Goal: Information Seeking & Learning: Learn about a topic

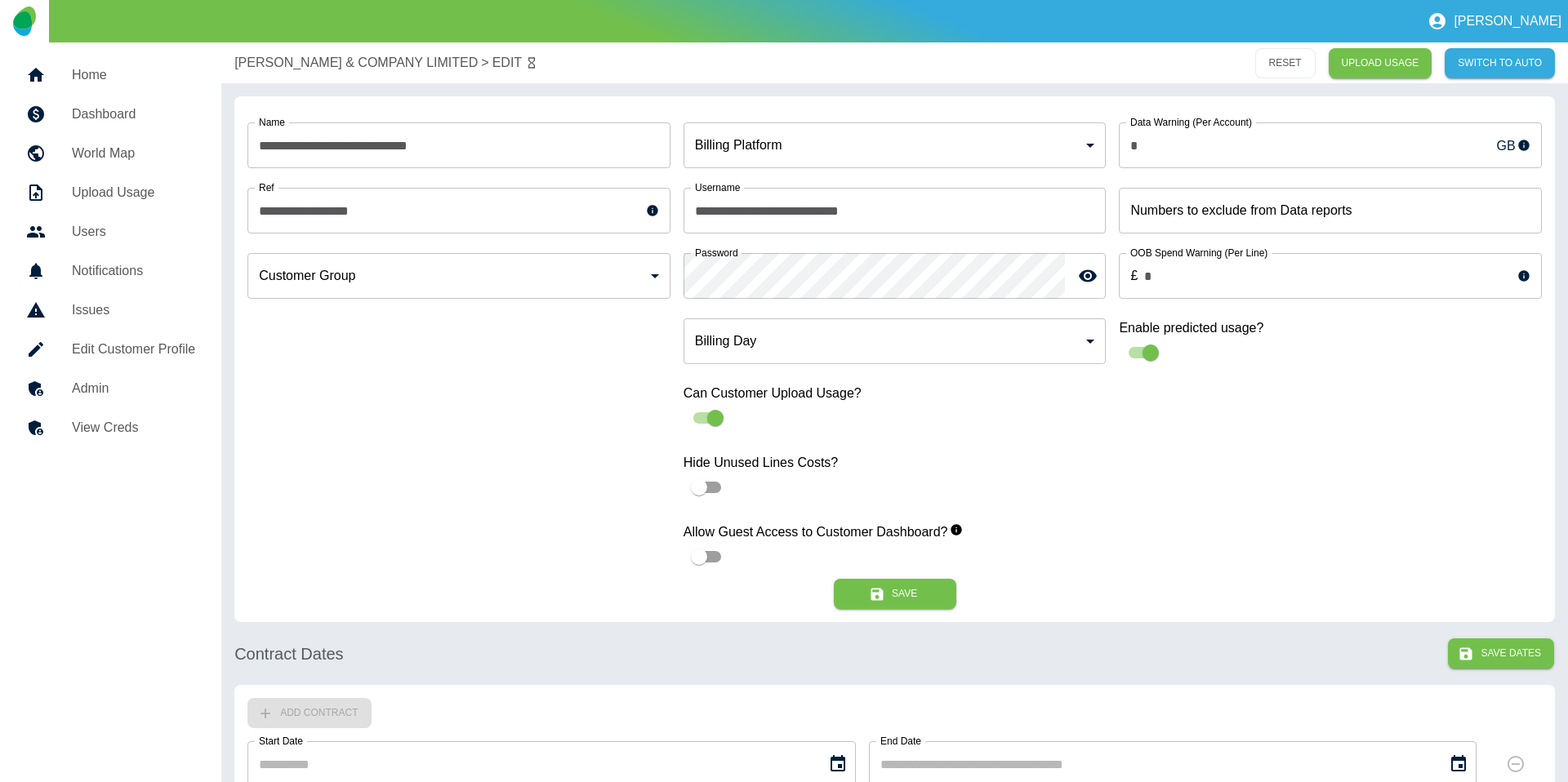
click at [301, 53] on p "[PERSON_NAME] & COMPANY LIMITED" at bounding box center [356, 62] width 243 height 19
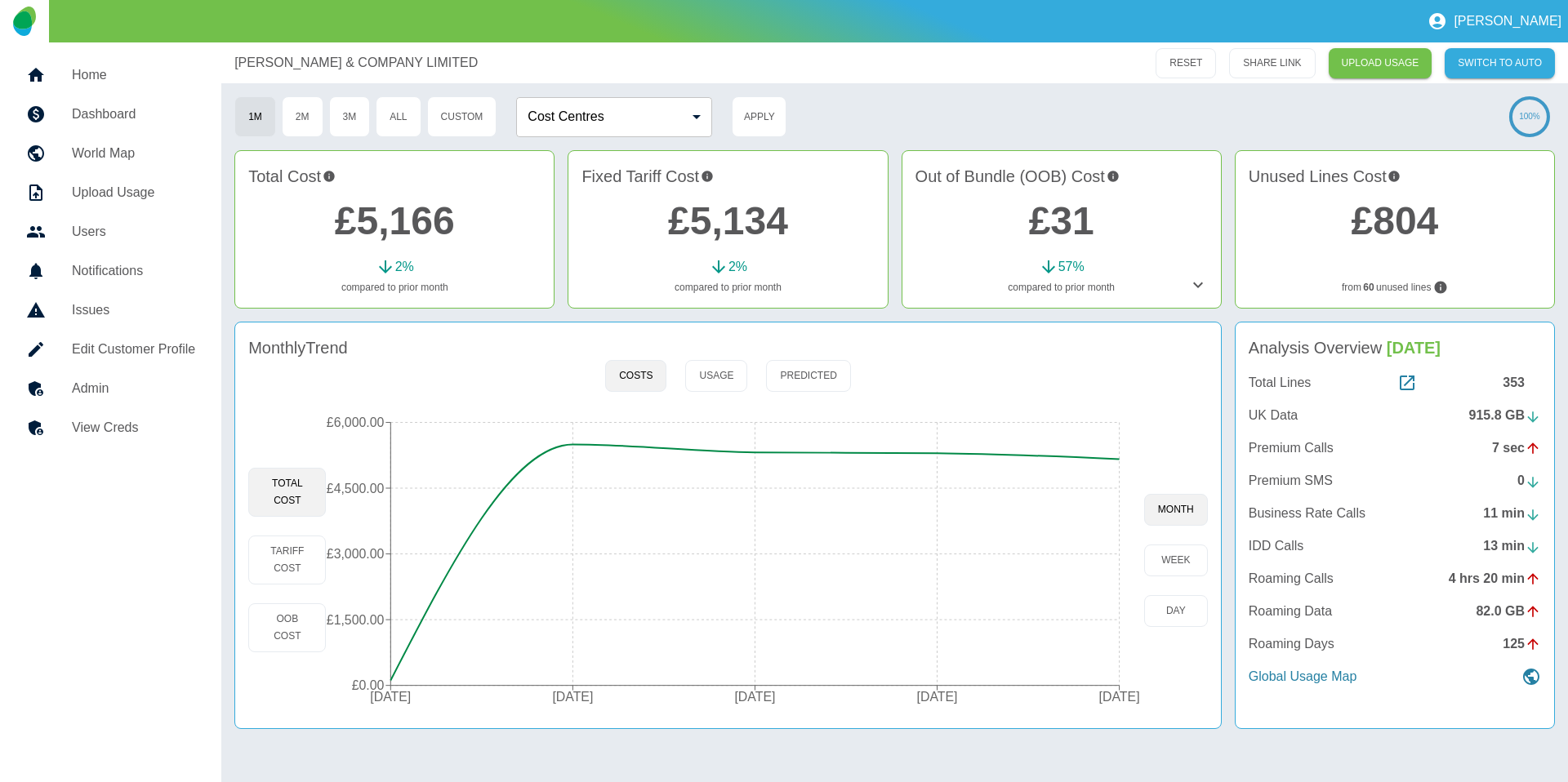
click at [1325, 391] on div "Total Lines 353" at bounding box center [1394, 382] width 293 height 19
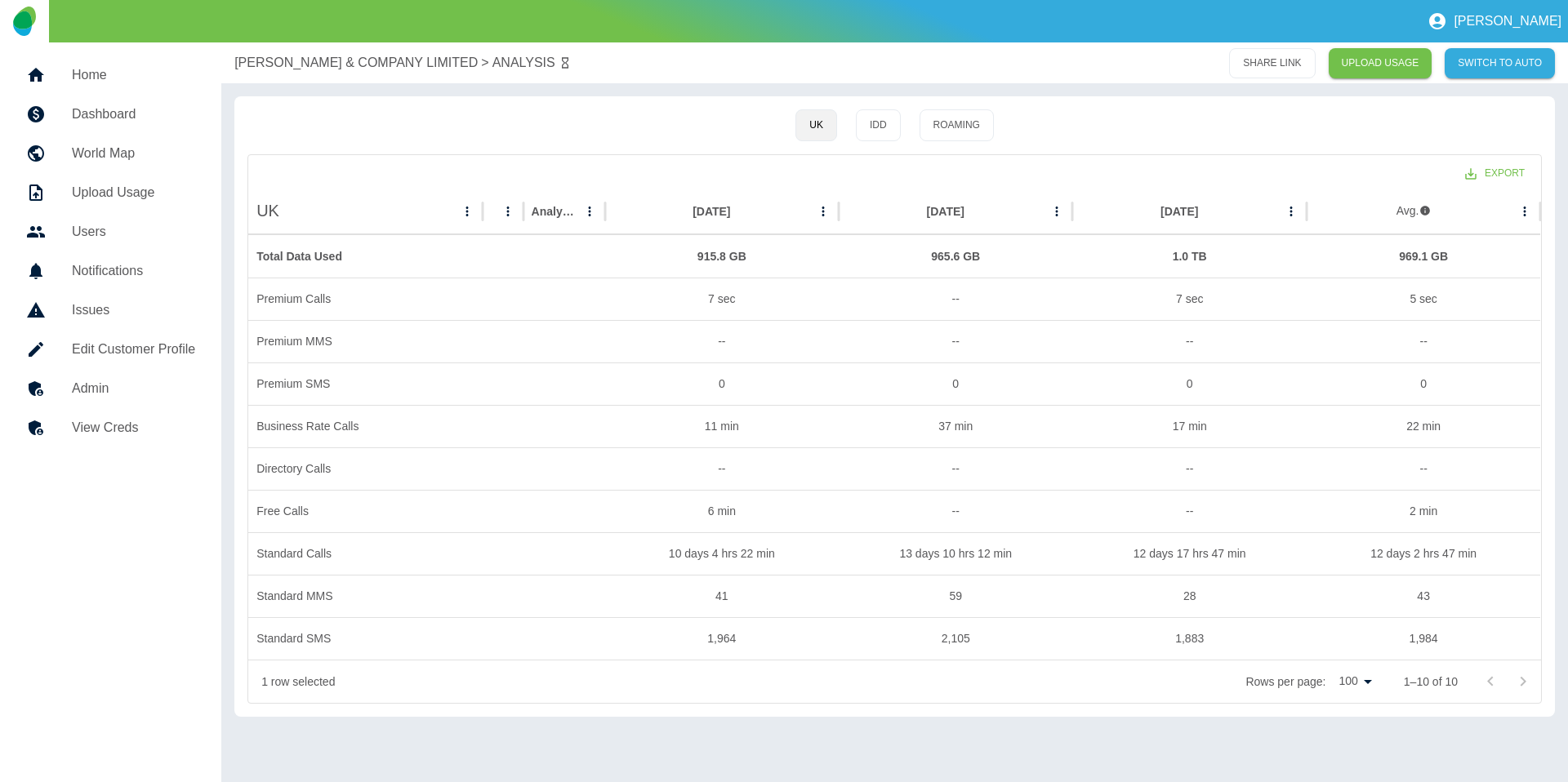
click at [278, 51] on div "D.C. THOMSON & COMPANY LIMITED > ANALYSIS SHARE LINK UPLOAD USAGE SWITCH TO AUTO" at bounding box center [895, 63] width 1347 height 41
click at [278, 54] on p "[PERSON_NAME] & COMPANY LIMITED" at bounding box center [356, 62] width 243 height 19
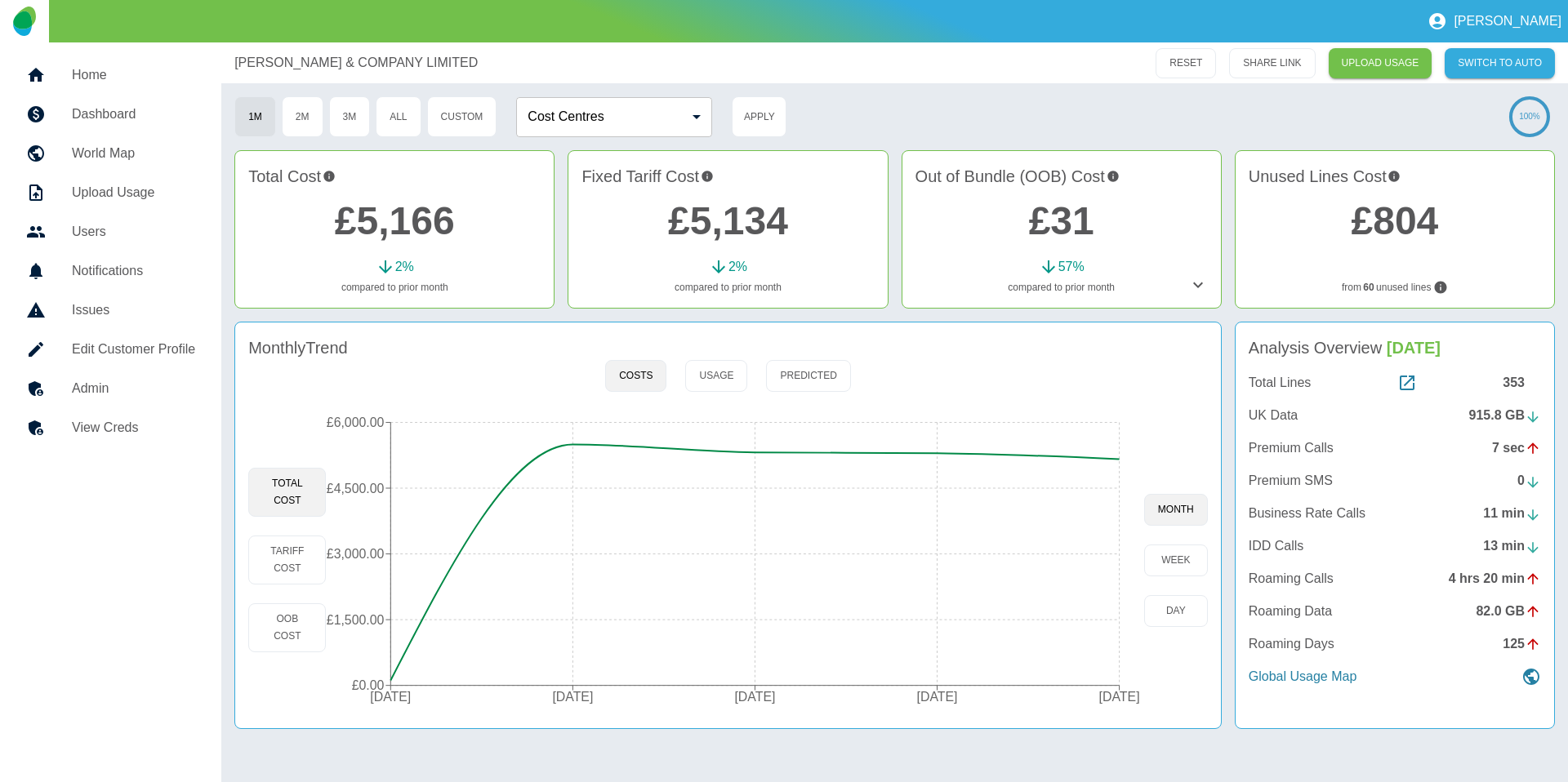
click at [1278, 419] on p "UK Data" at bounding box center [1273, 415] width 49 height 19
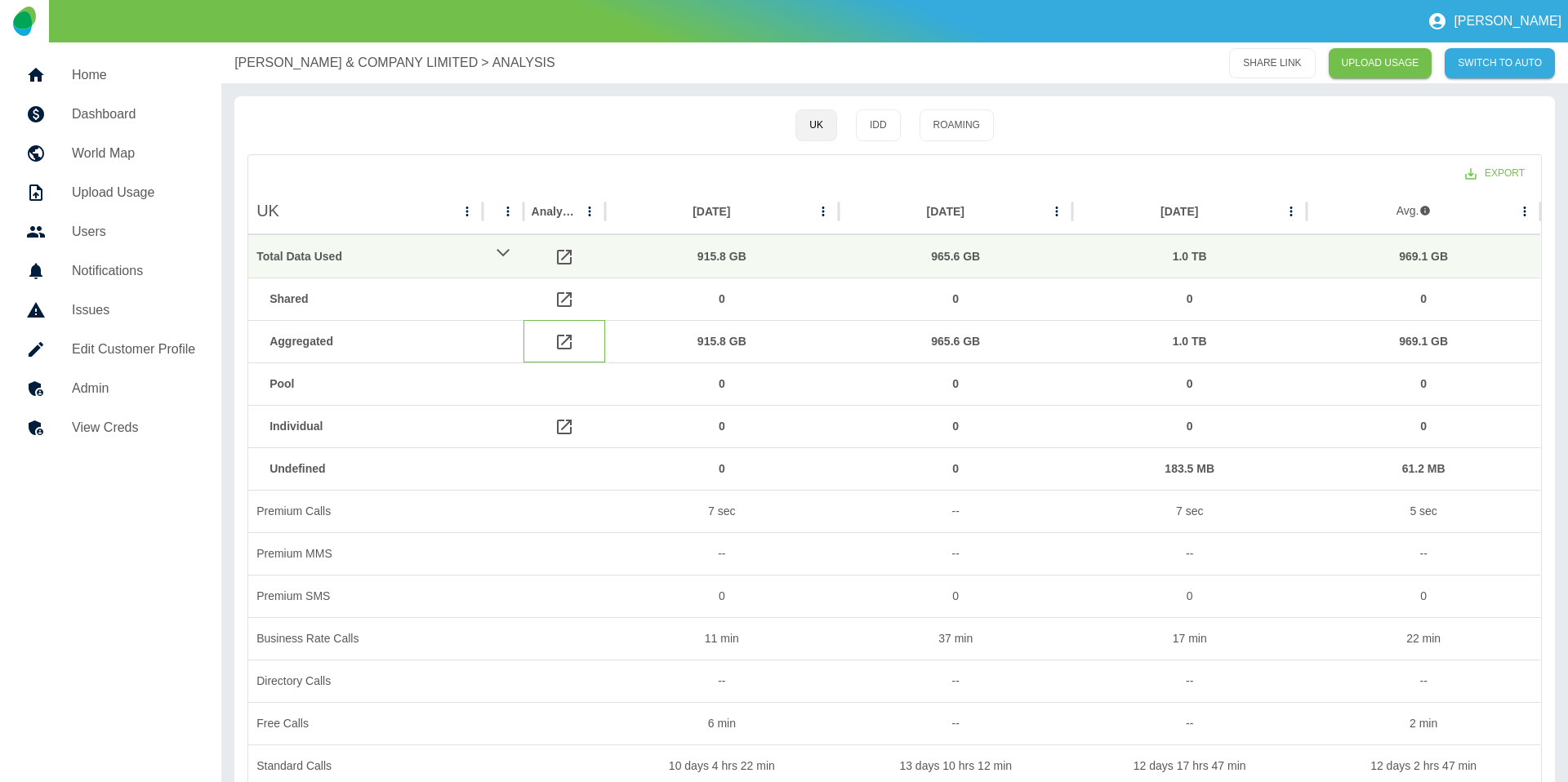
click at [565, 332] on icon at bounding box center [563, 341] width 19 height 19
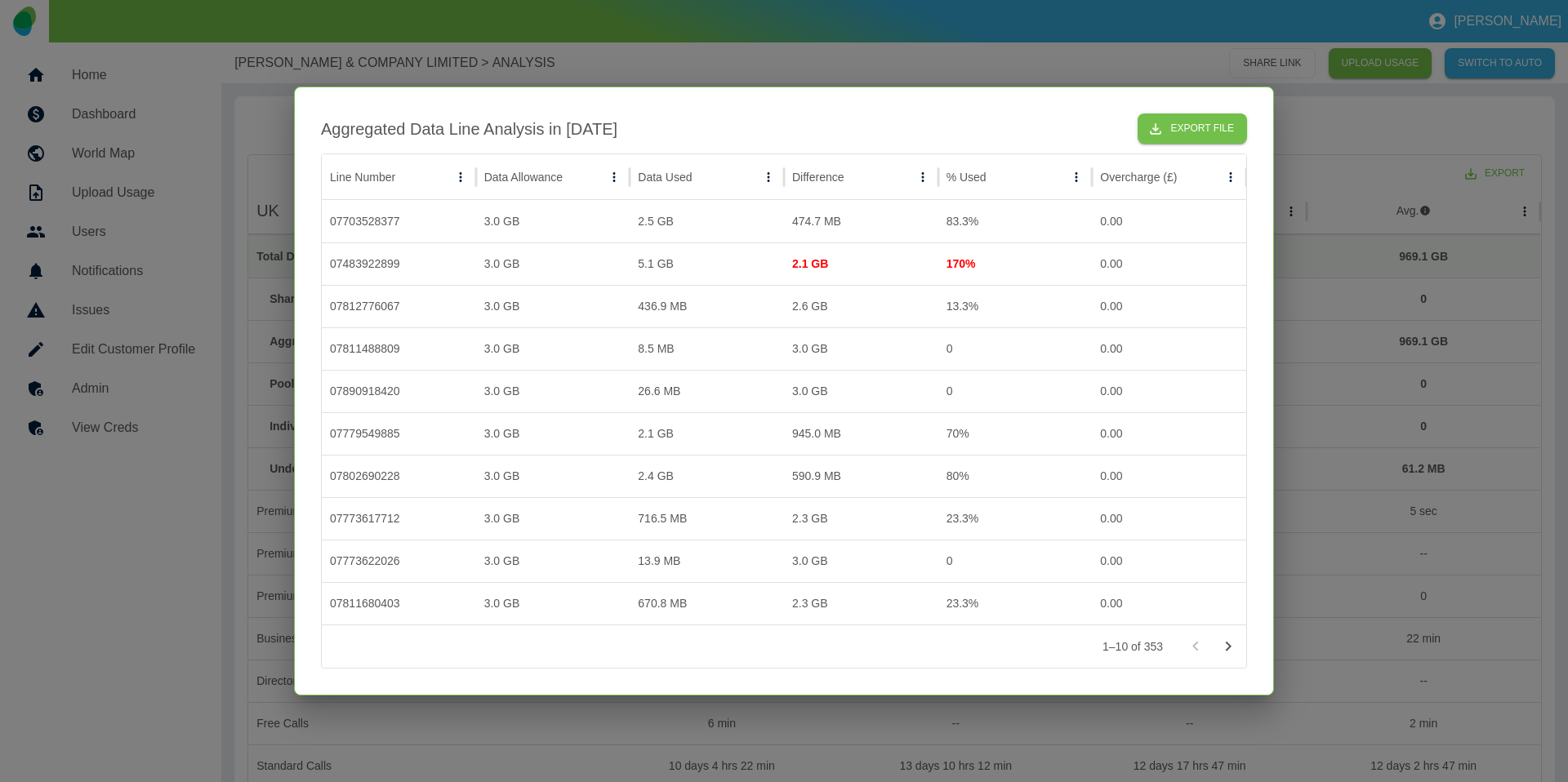
click at [218, 212] on div at bounding box center [784, 391] width 1568 height 782
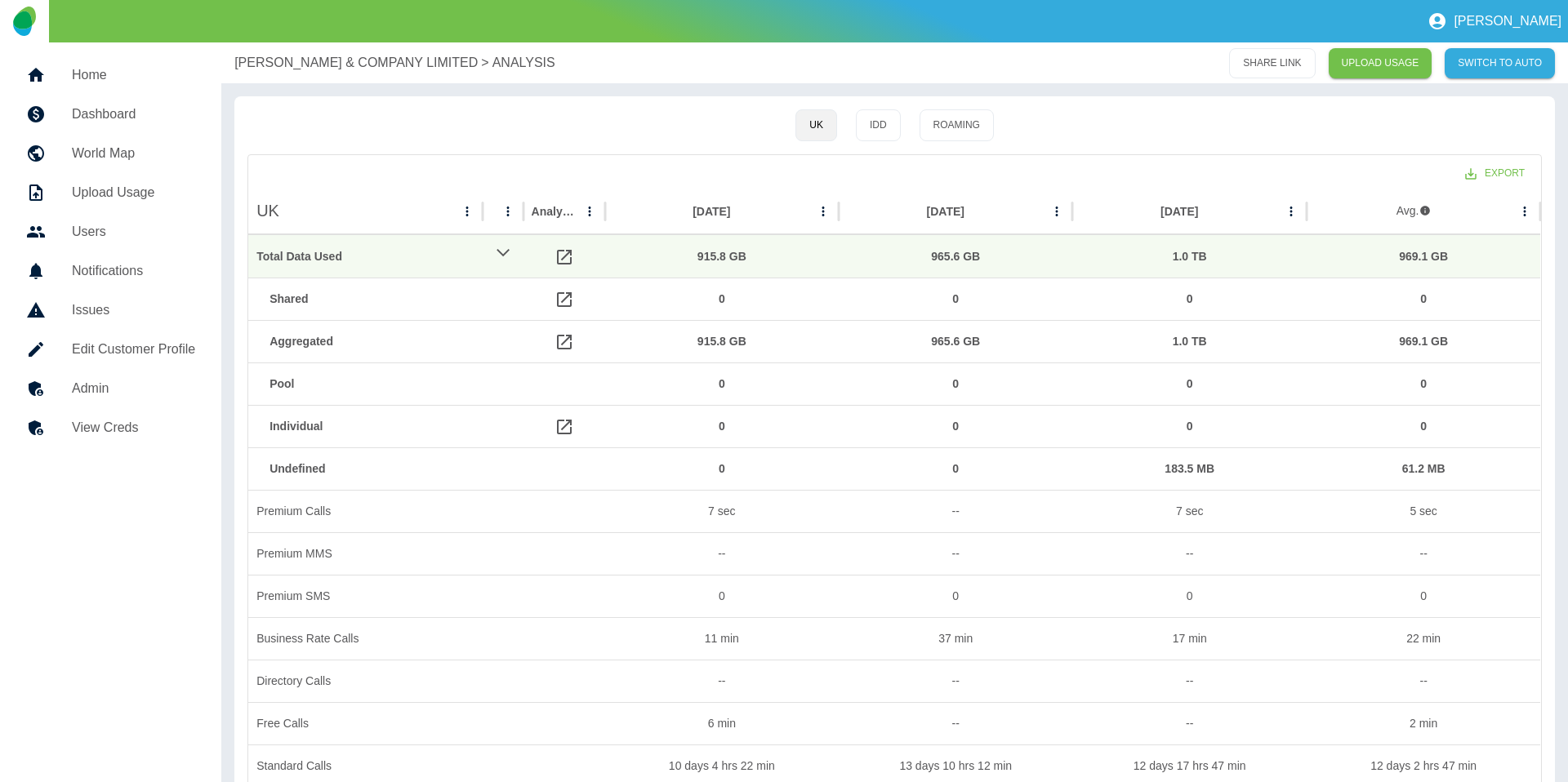
drag, startPoint x: 313, startPoint y: 54, endPoint x: 351, endPoint y: 75, distance: 43.4
click at [313, 54] on p "[PERSON_NAME] & COMPANY LIMITED" at bounding box center [356, 62] width 243 height 19
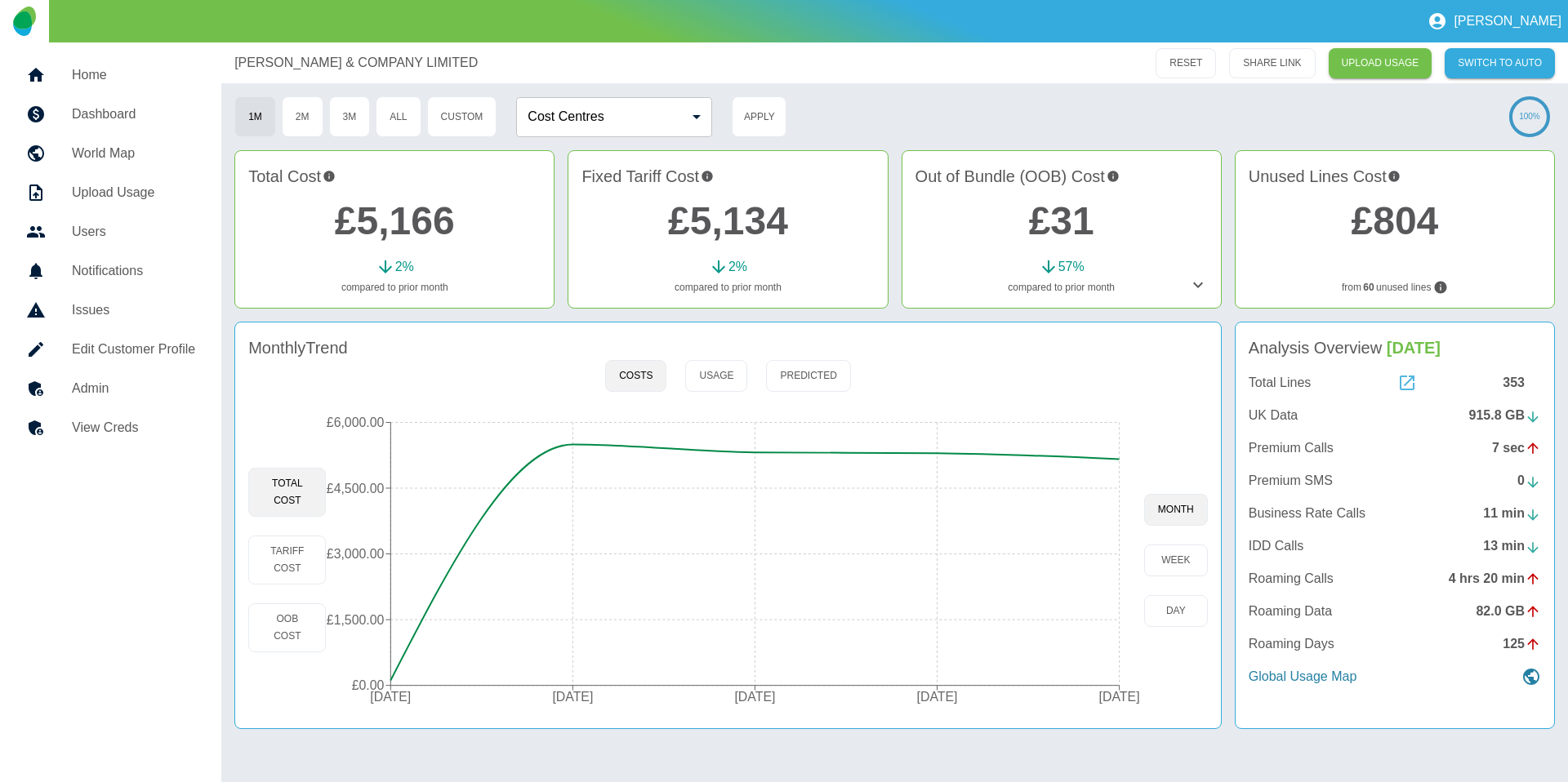
click at [1399, 374] on icon at bounding box center [1406, 382] width 19 height 19
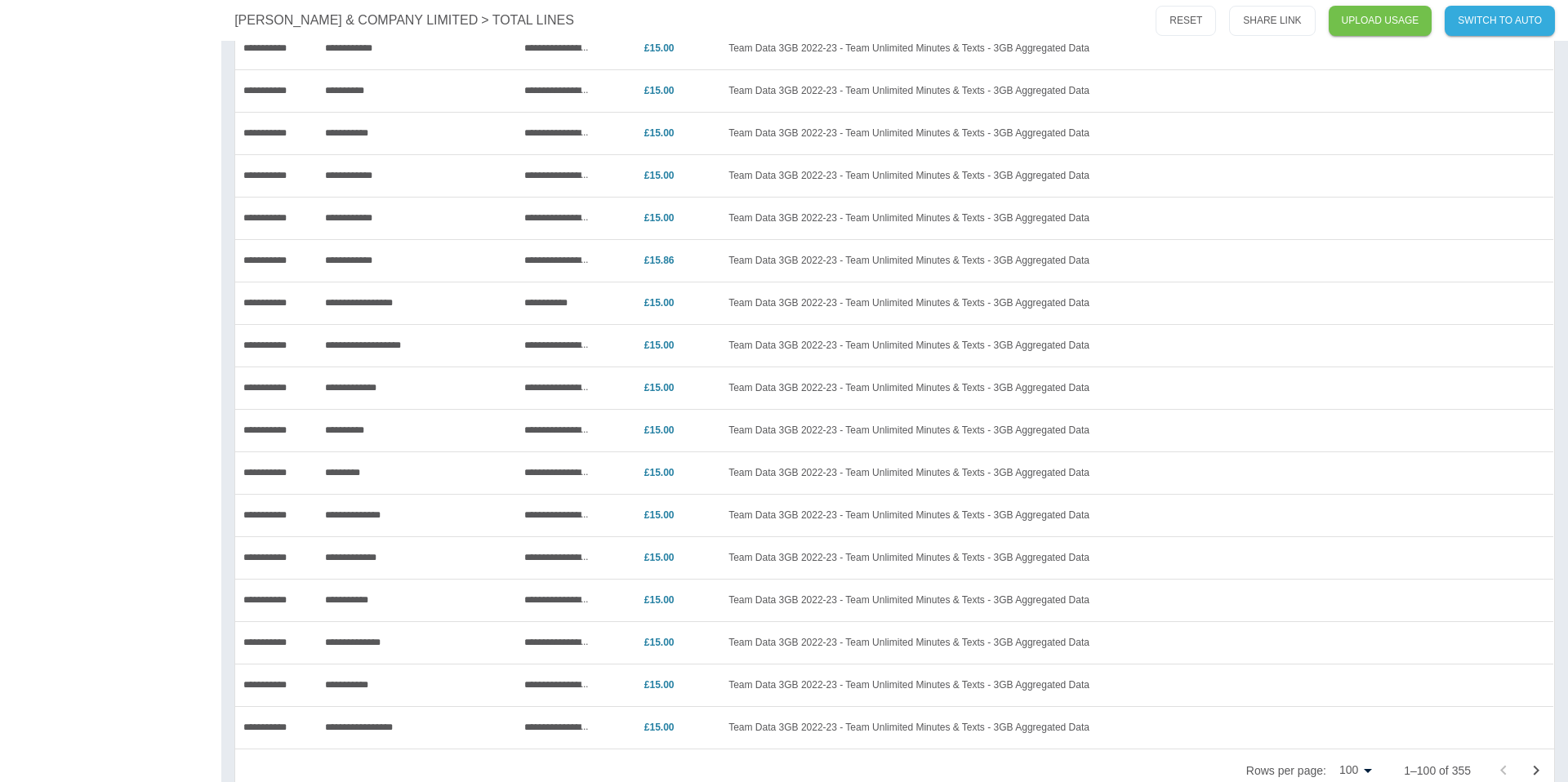
scroll to position [3664, 0]
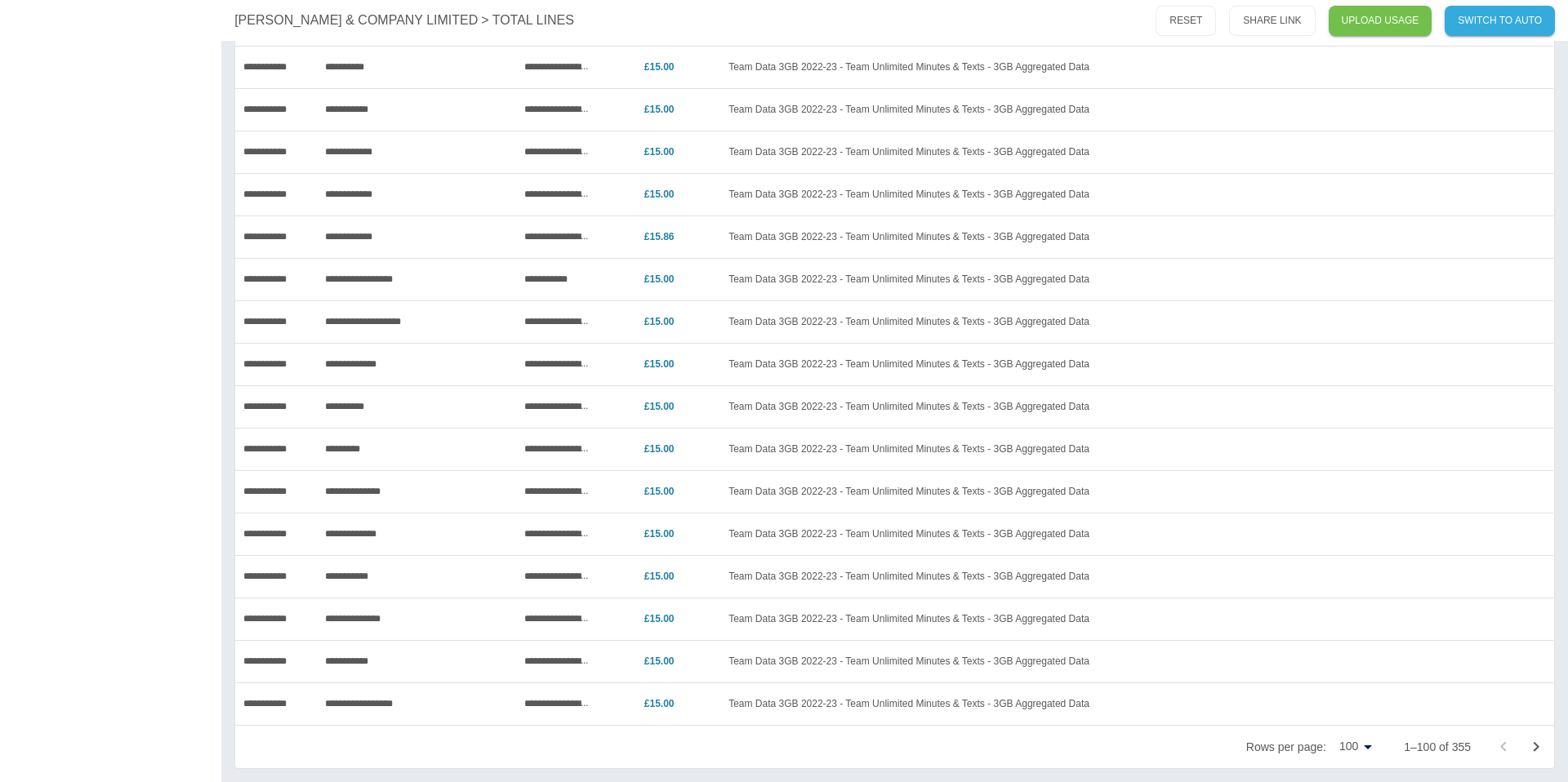
click at [1541, 744] on icon "Go to next page" at bounding box center [1535, 746] width 19 height 19
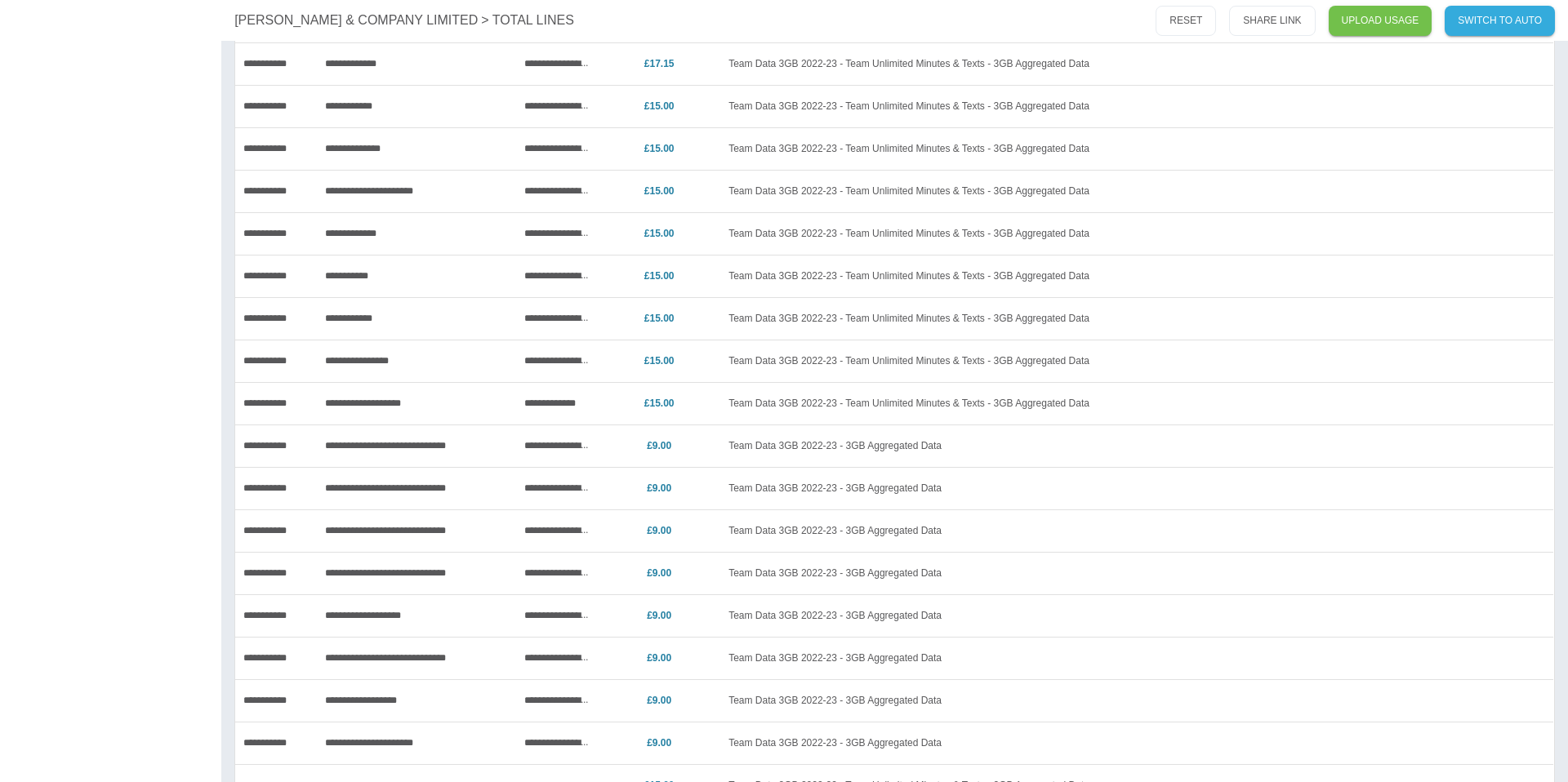
scroll to position [0, 0]
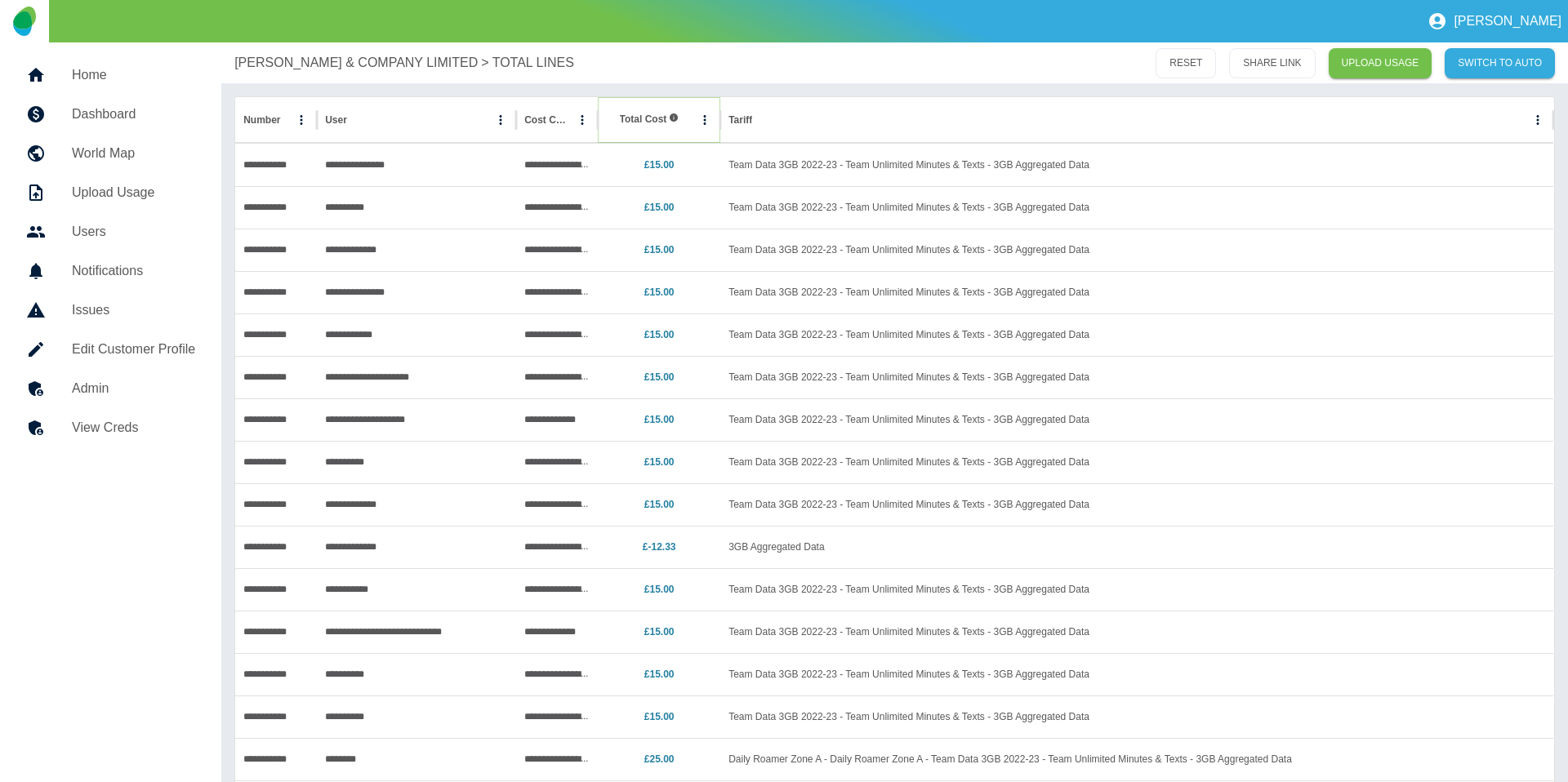
click at [684, 116] on icon "Sort" at bounding box center [692, 120] width 15 height 15
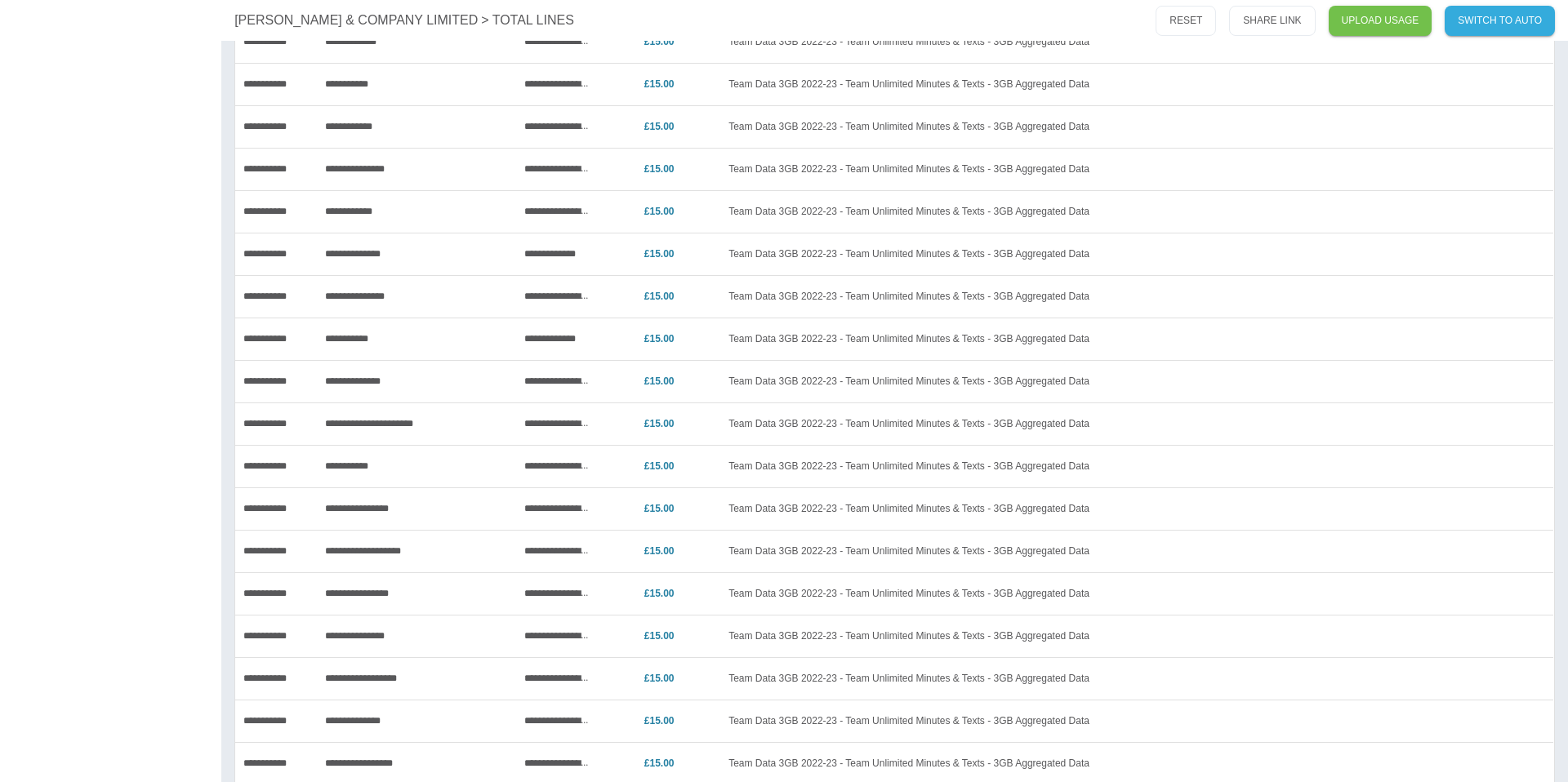
scroll to position [3664, 0]
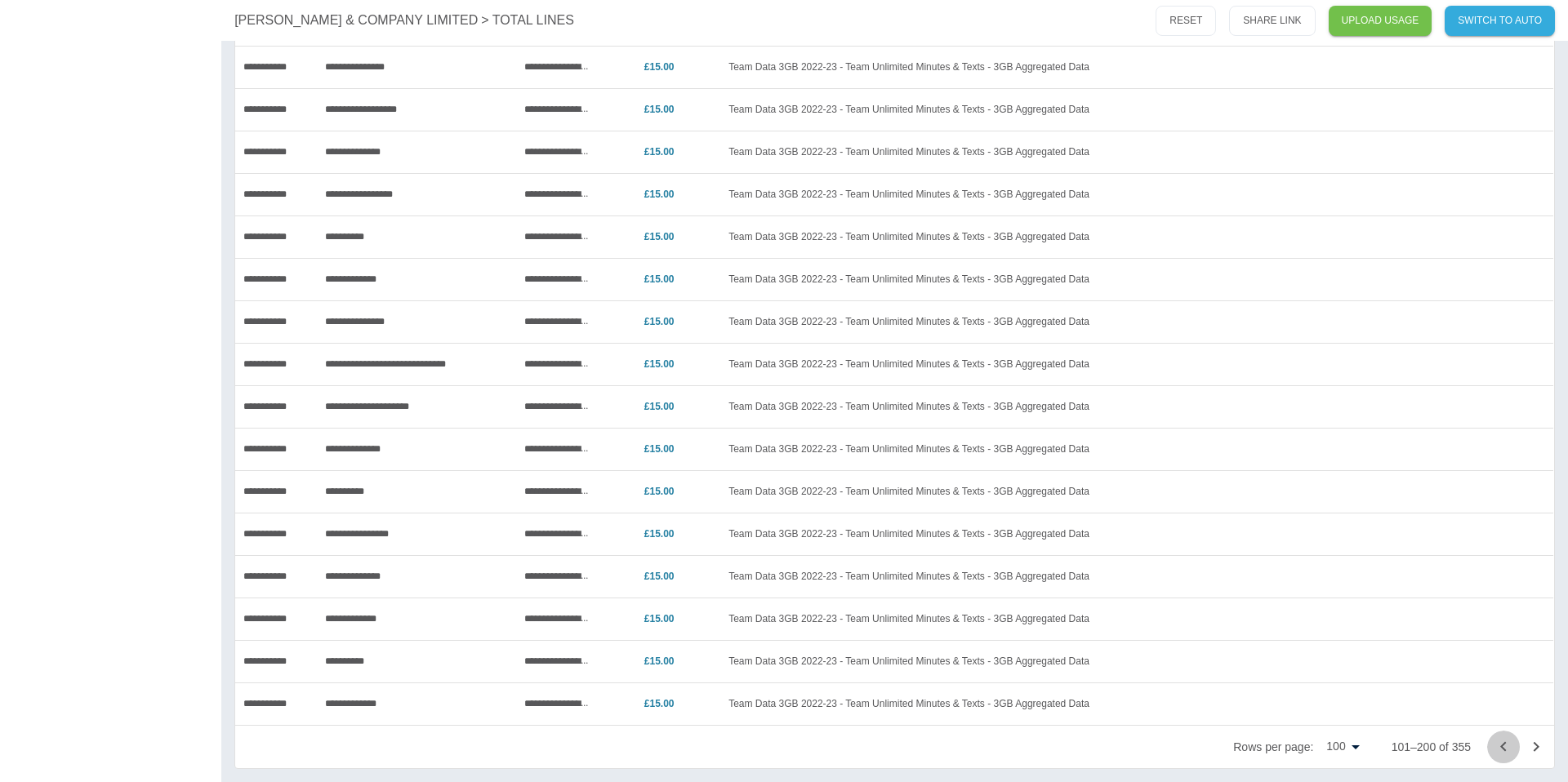
click at [1492, 743] on button "Go to previous page" at bounding box center [1503, 747] width 33 height 33
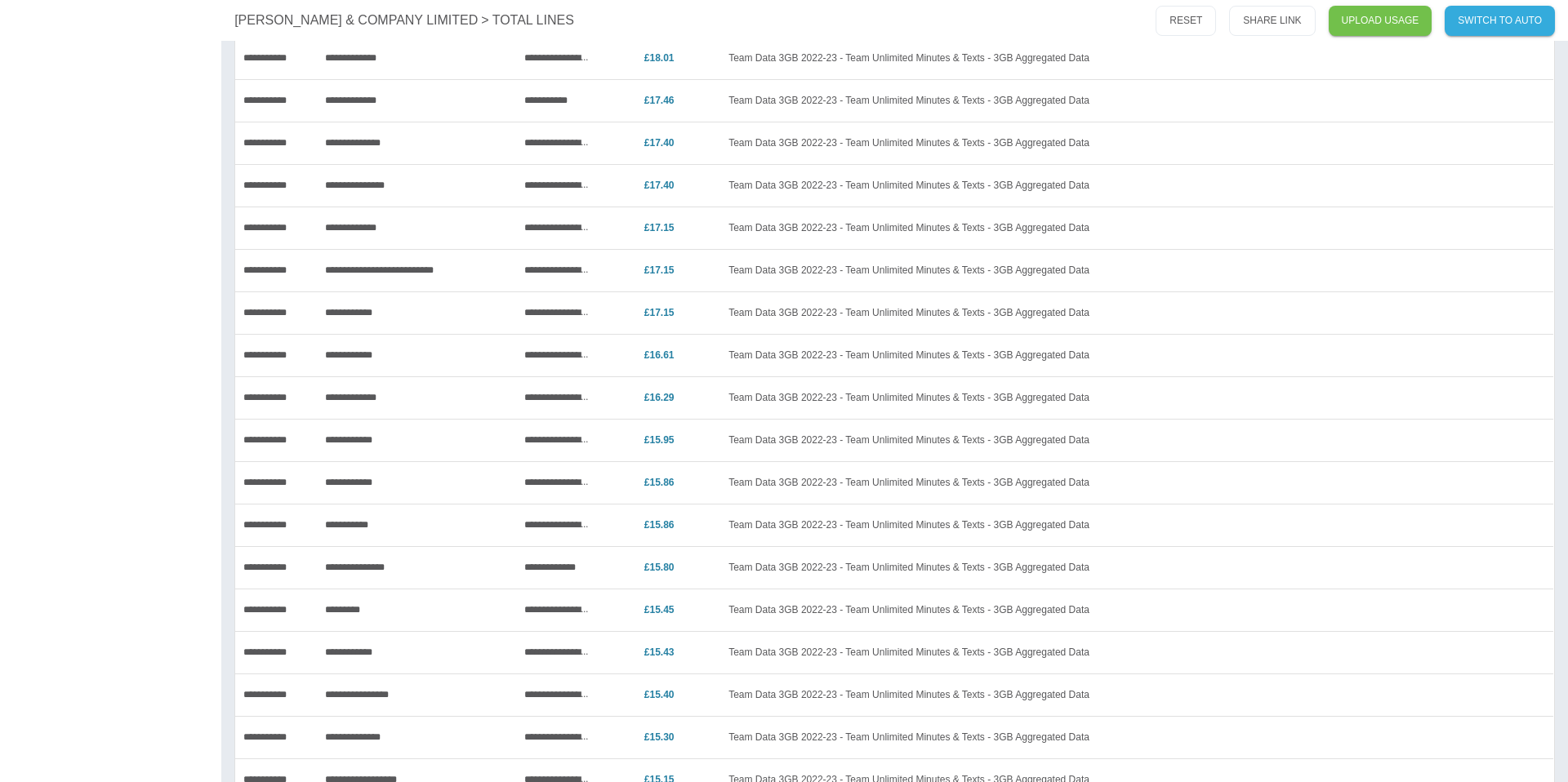
scroll to position [0, 0]
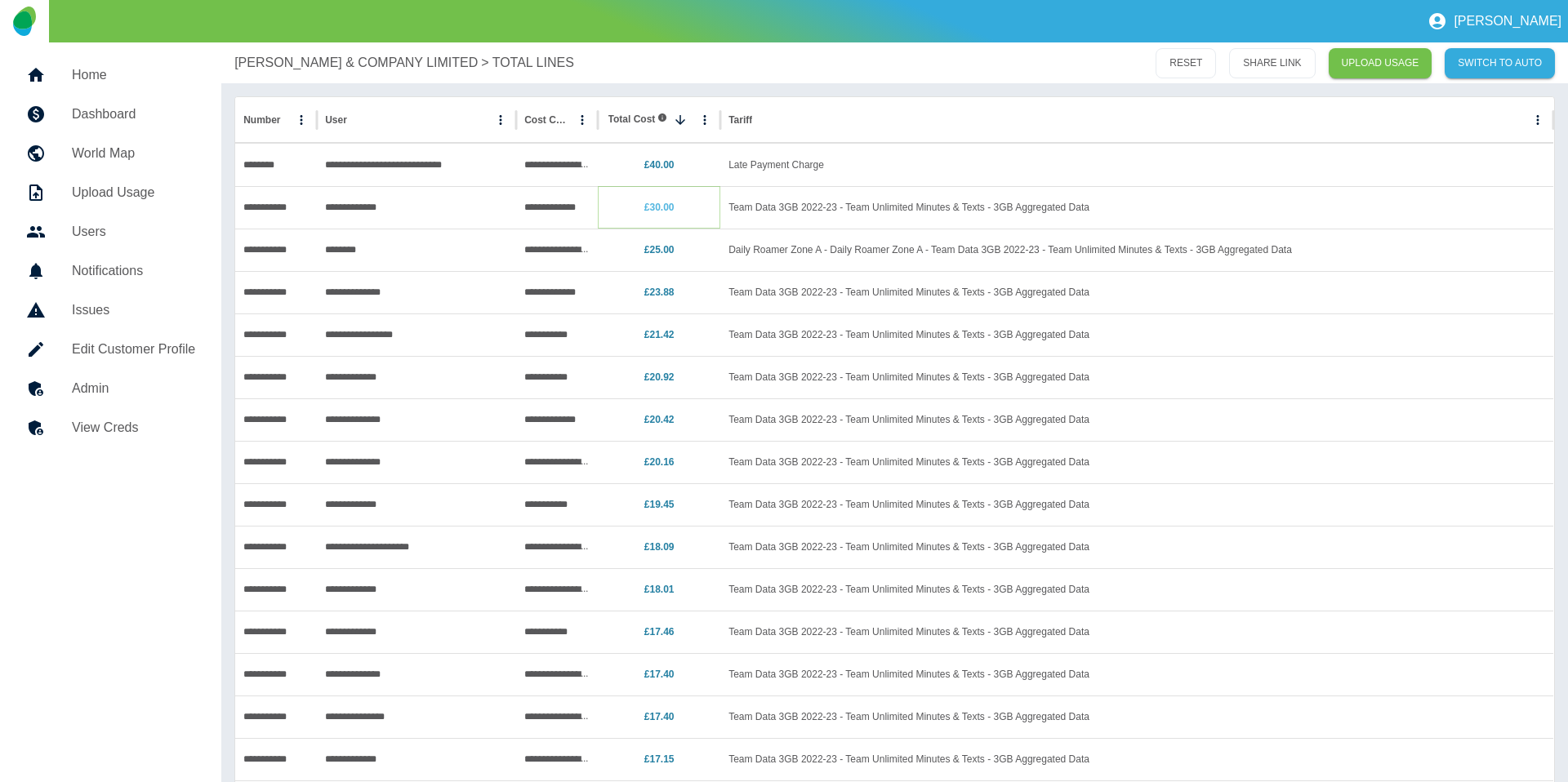
click at [662, 204] on link "£30.00" at bounding box center [659, 208] width 30 height 12
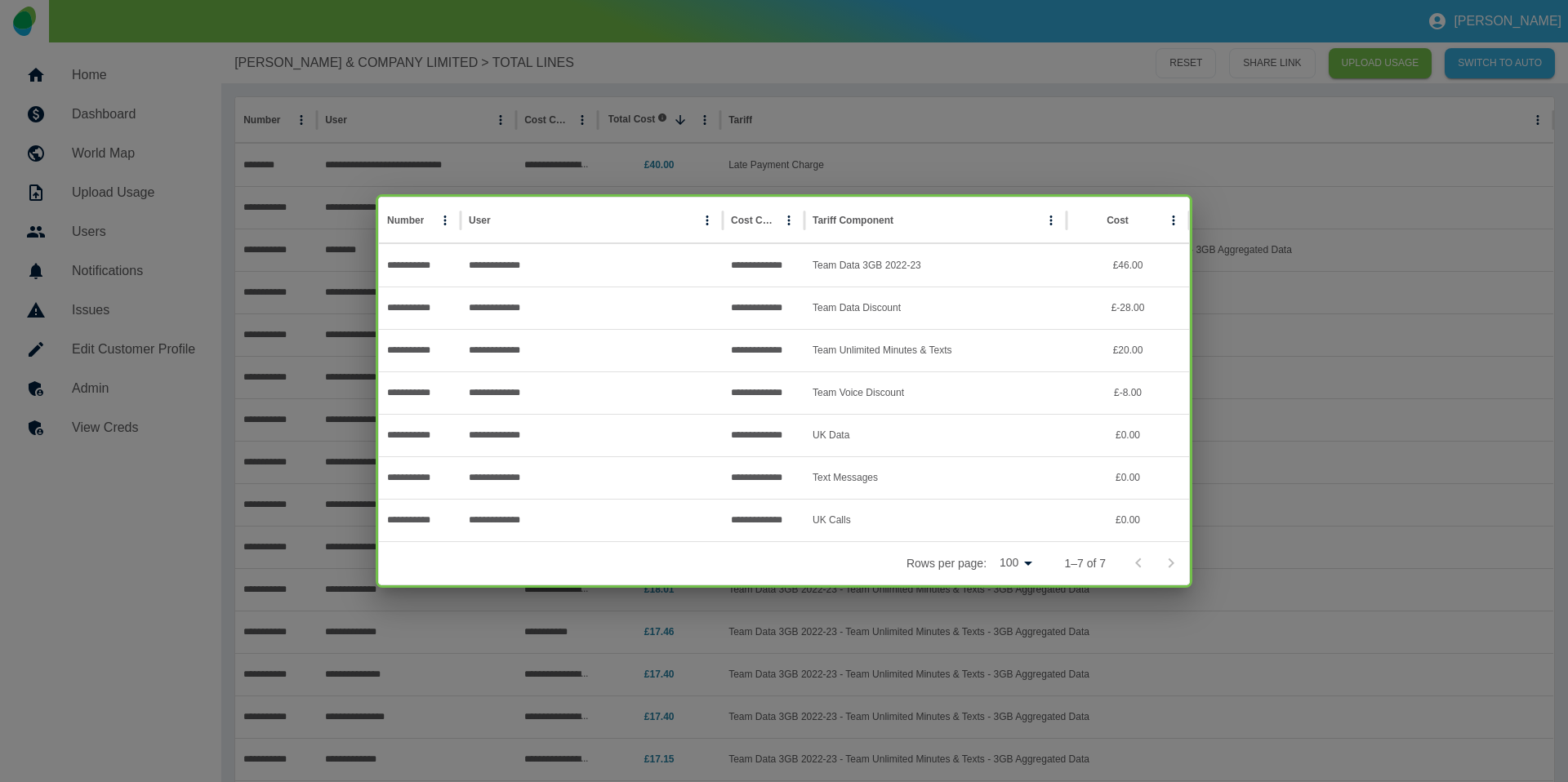
click at [857, 154] on div "**********" at bounding box center [784, 391] width 1568 height 782
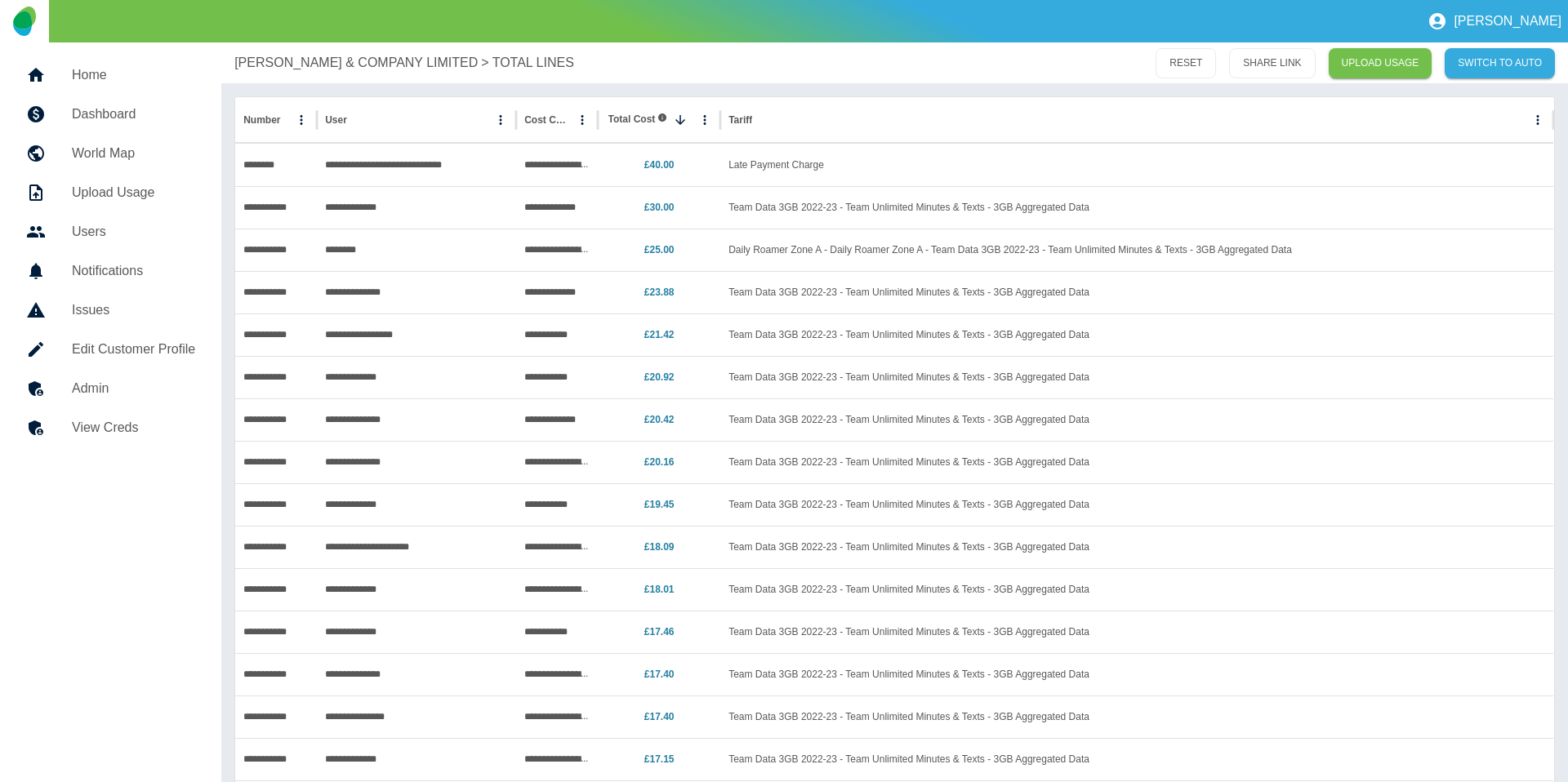
click at [304, 65] on p "[PERSON_NAME] & COMPANY LIMITED" at bounding box center [356, 62] width 243 height 19
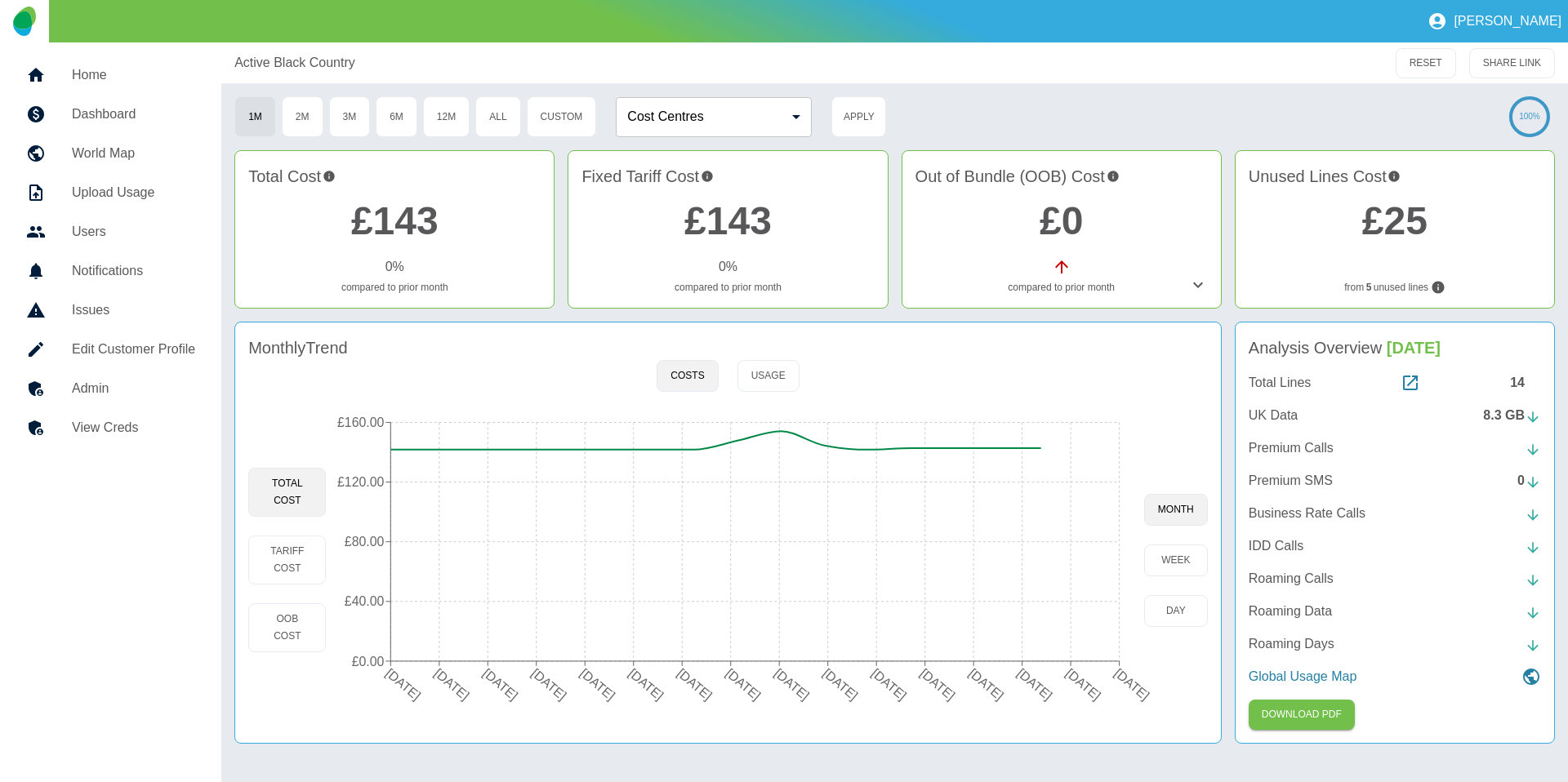
click at [105, 73] on h5 "Home" at bounding box center [133, 75] width 123 height 19
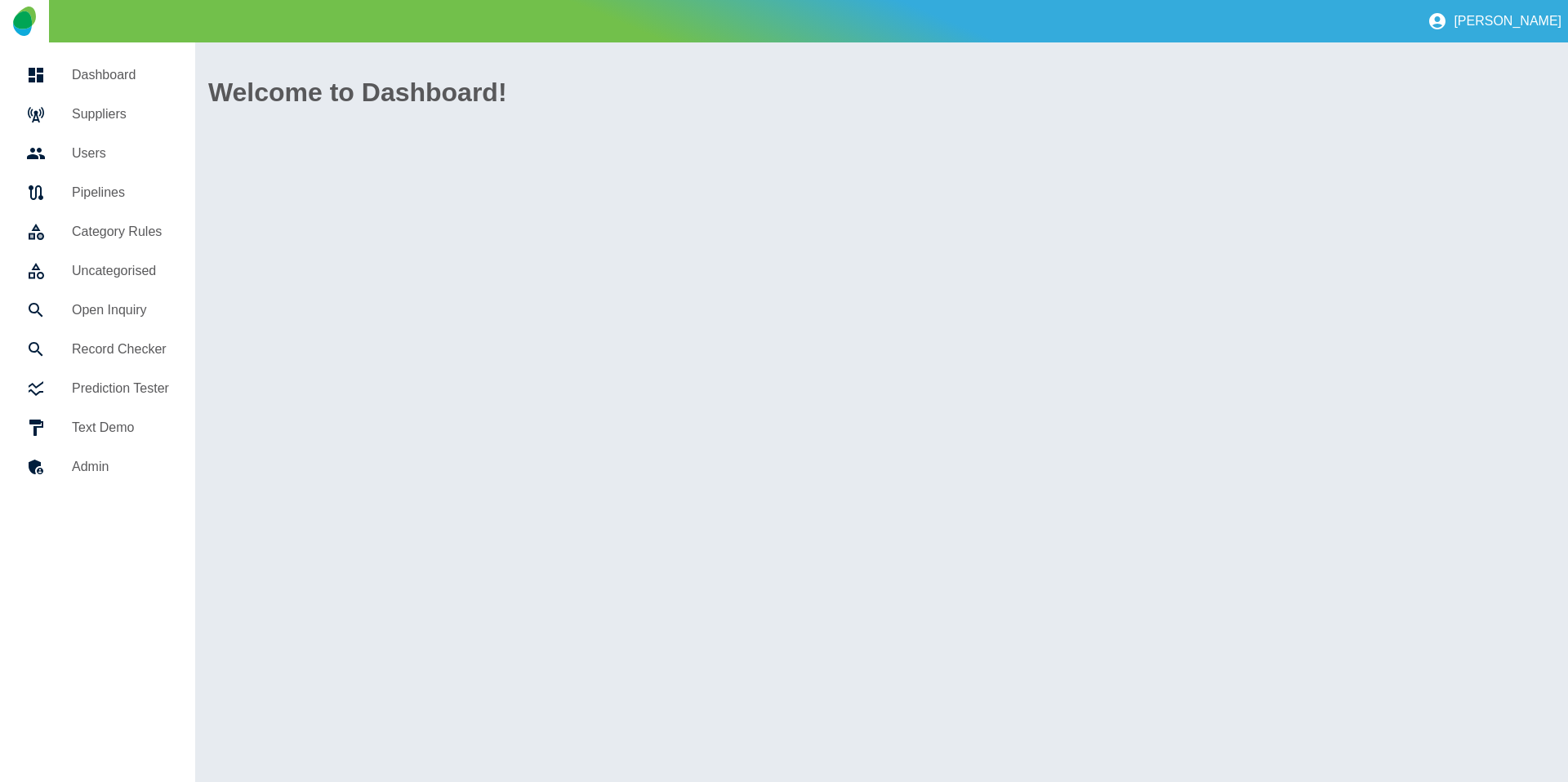
click at [90, 118] on h5 "Suppliers" at bounding box center [121, 114] width 97 height 19
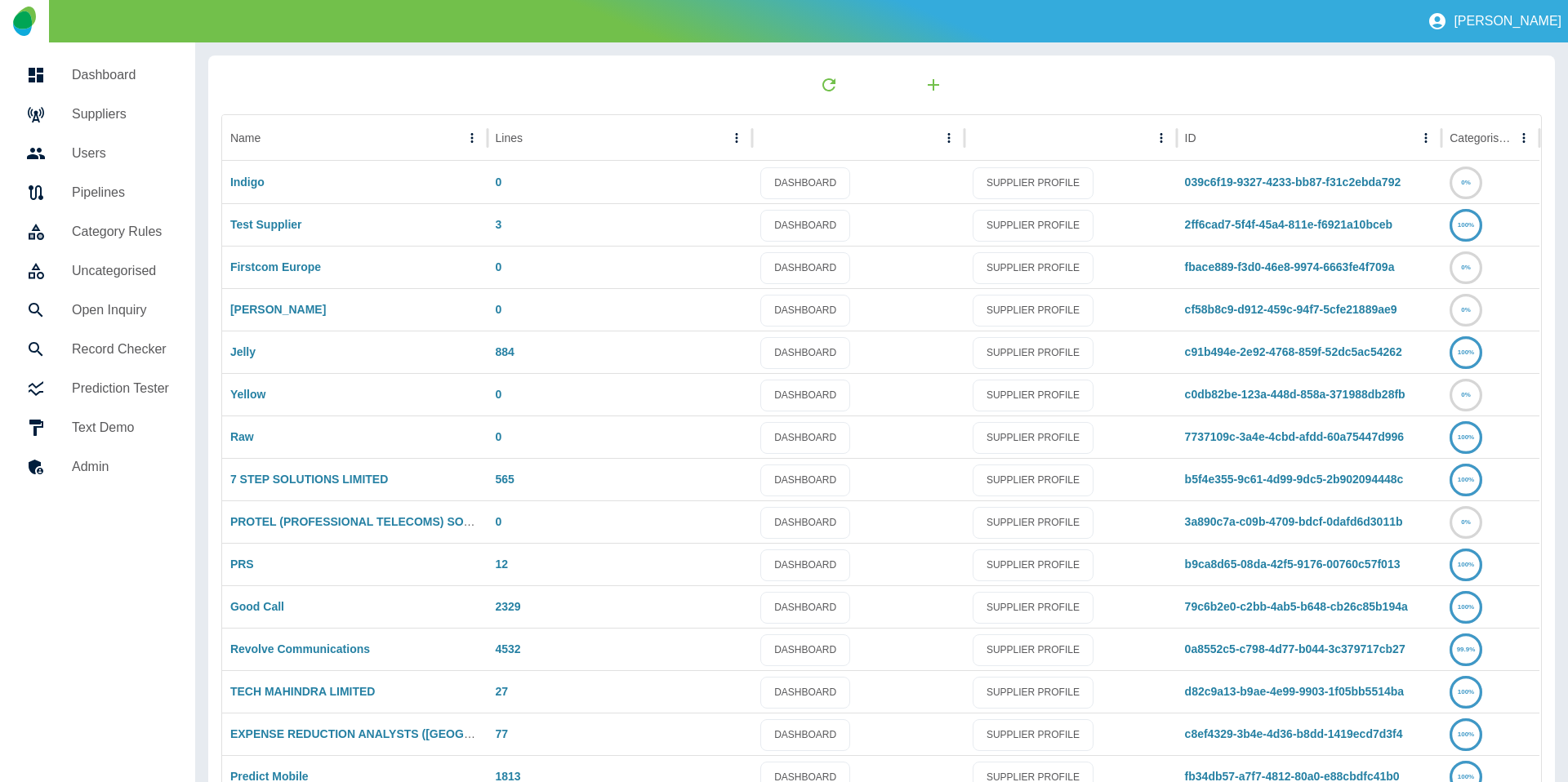
scroll to position [85, 0]
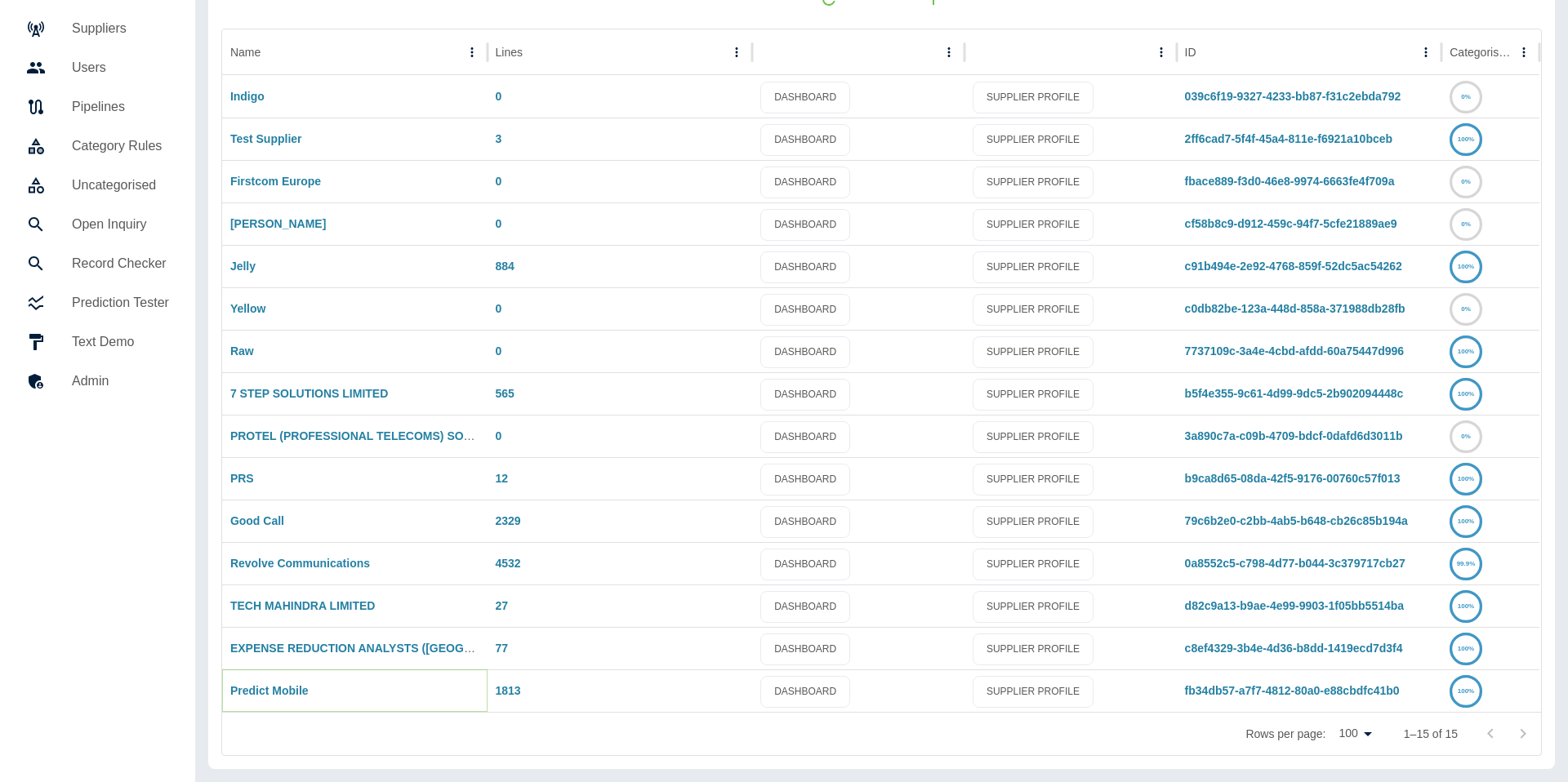
click at [283, 697] on link "Predict Mobile" at bounding box center [269, 691] width 78 height 13
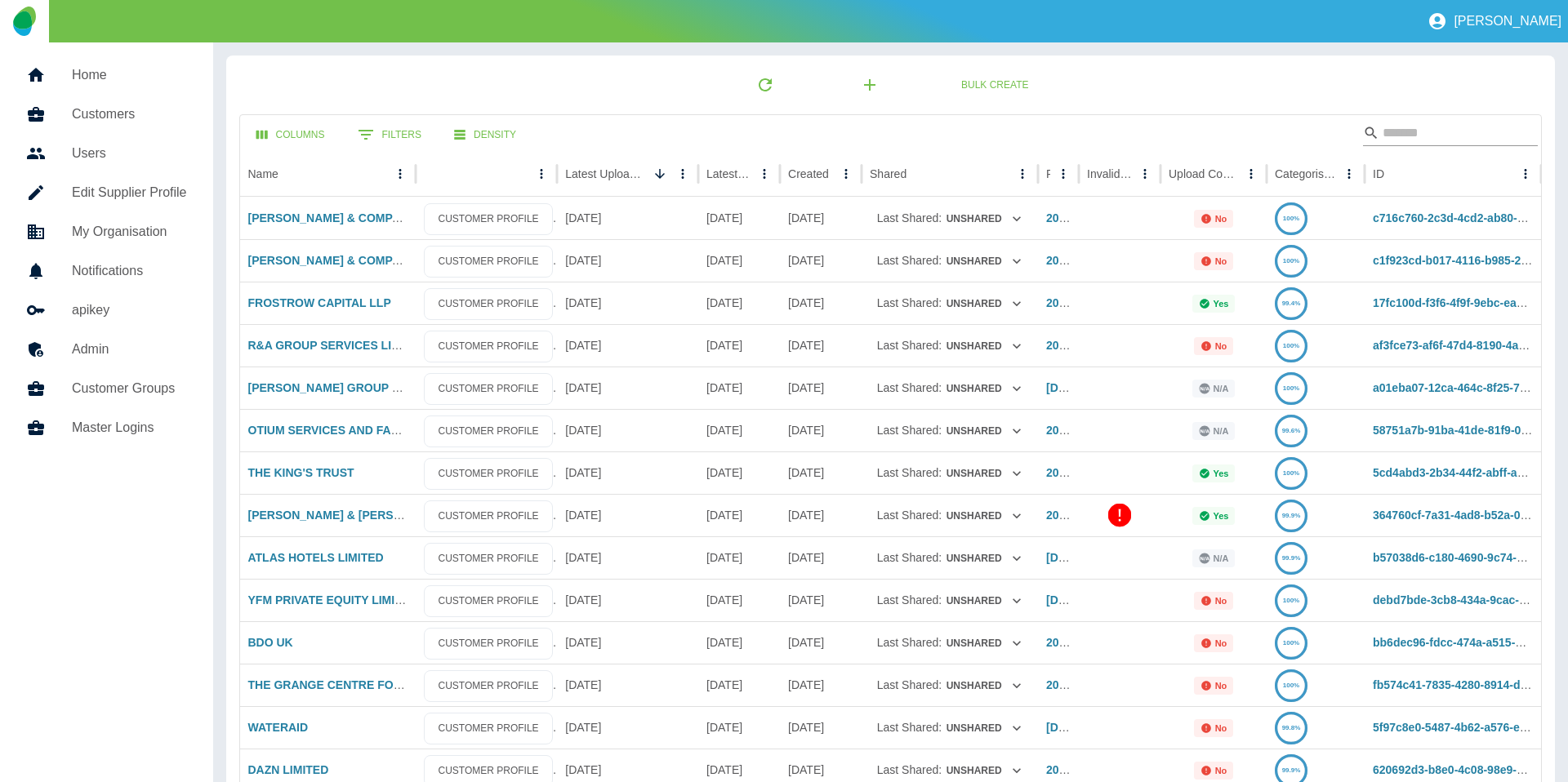
click at [1435, 134] on input "Search" at bounding box center [1448, 132] width 131 height 26
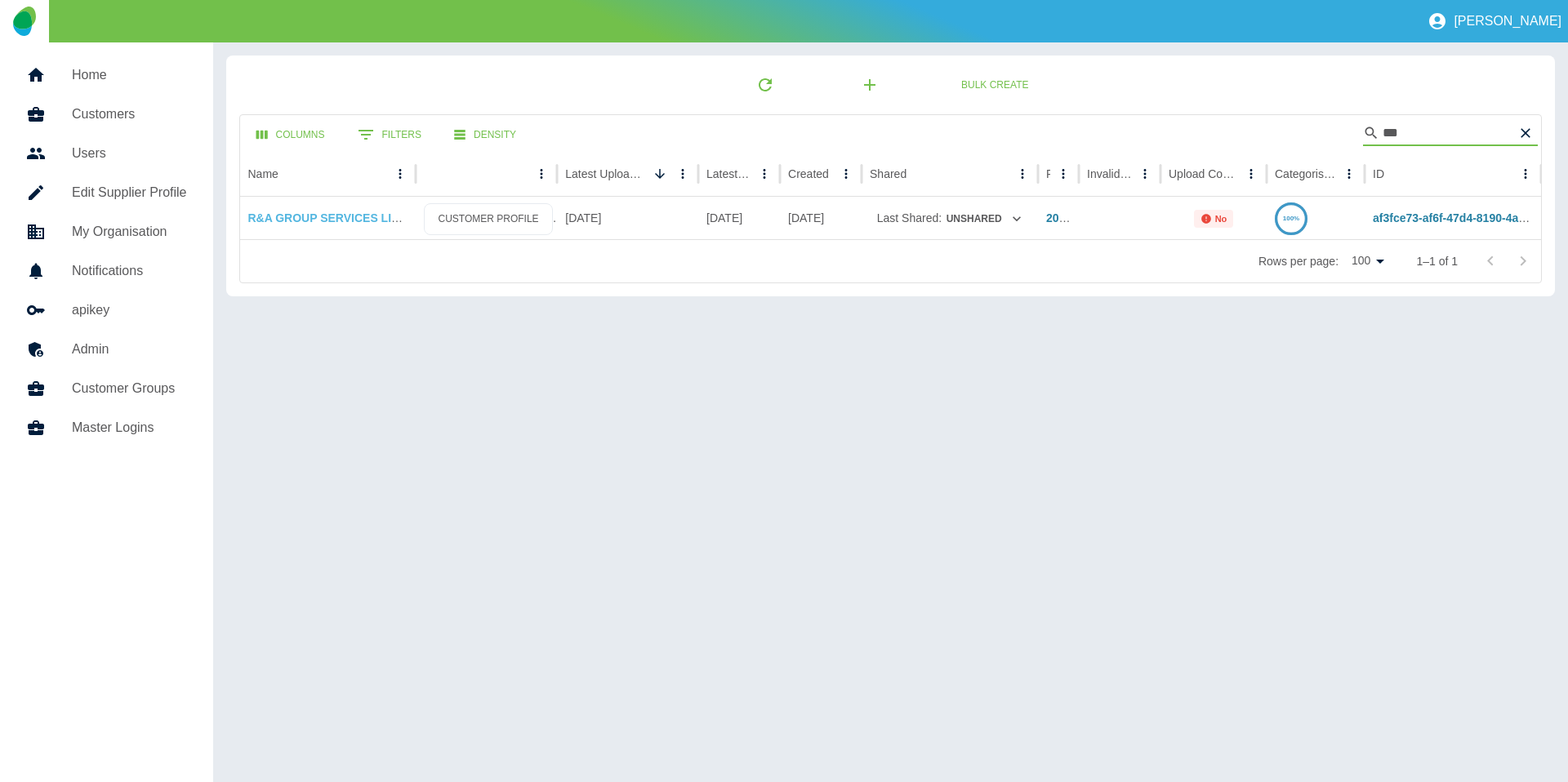
type input "***"
click at [312, 211] on link "R&A GROUP SERVICES LIMITED" at bounding box center [337, 218] width 179 height 13
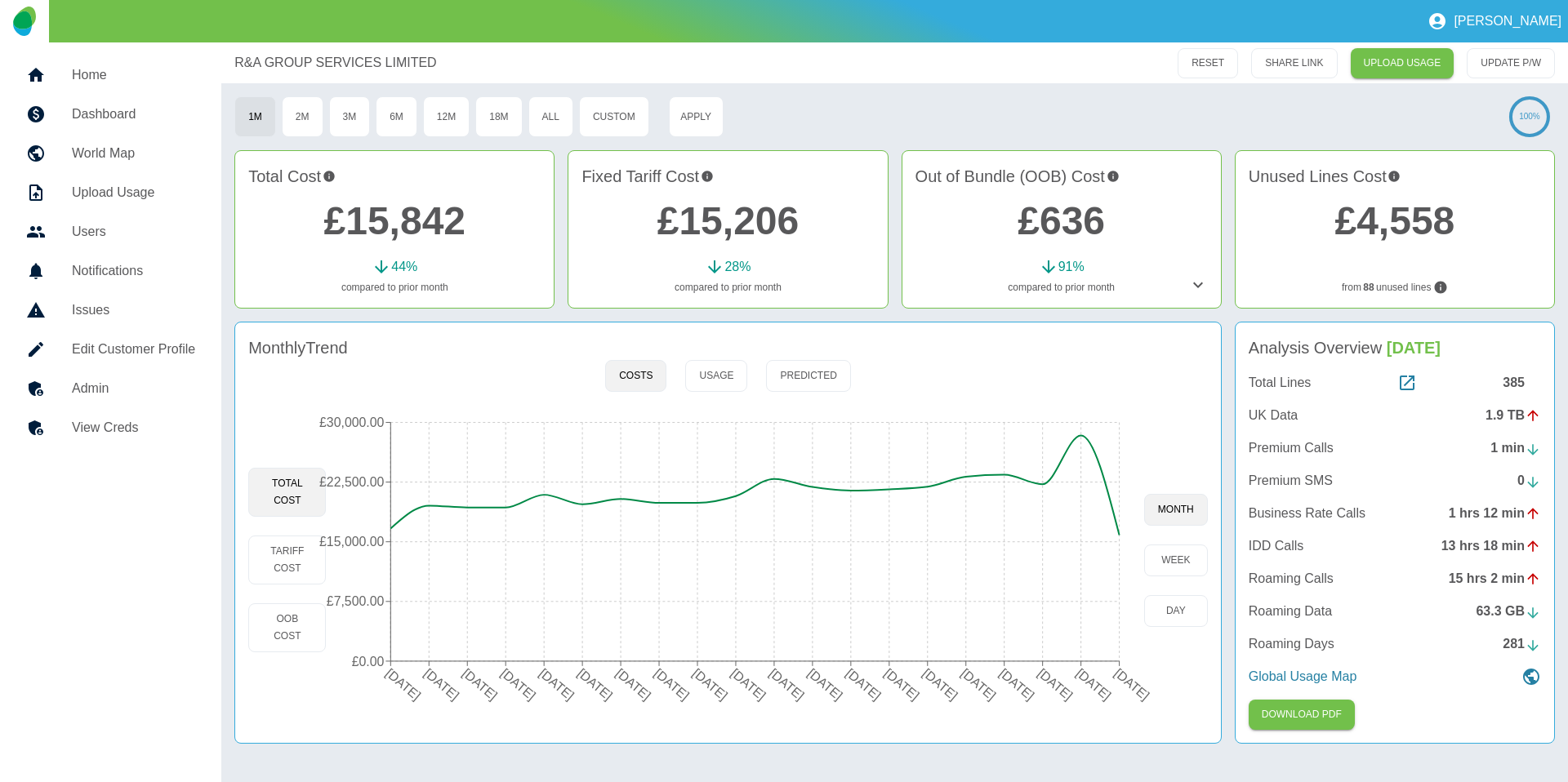
click at [381, 217] on link "£15,842" at bounding box center [395, 221] width 142 height 44
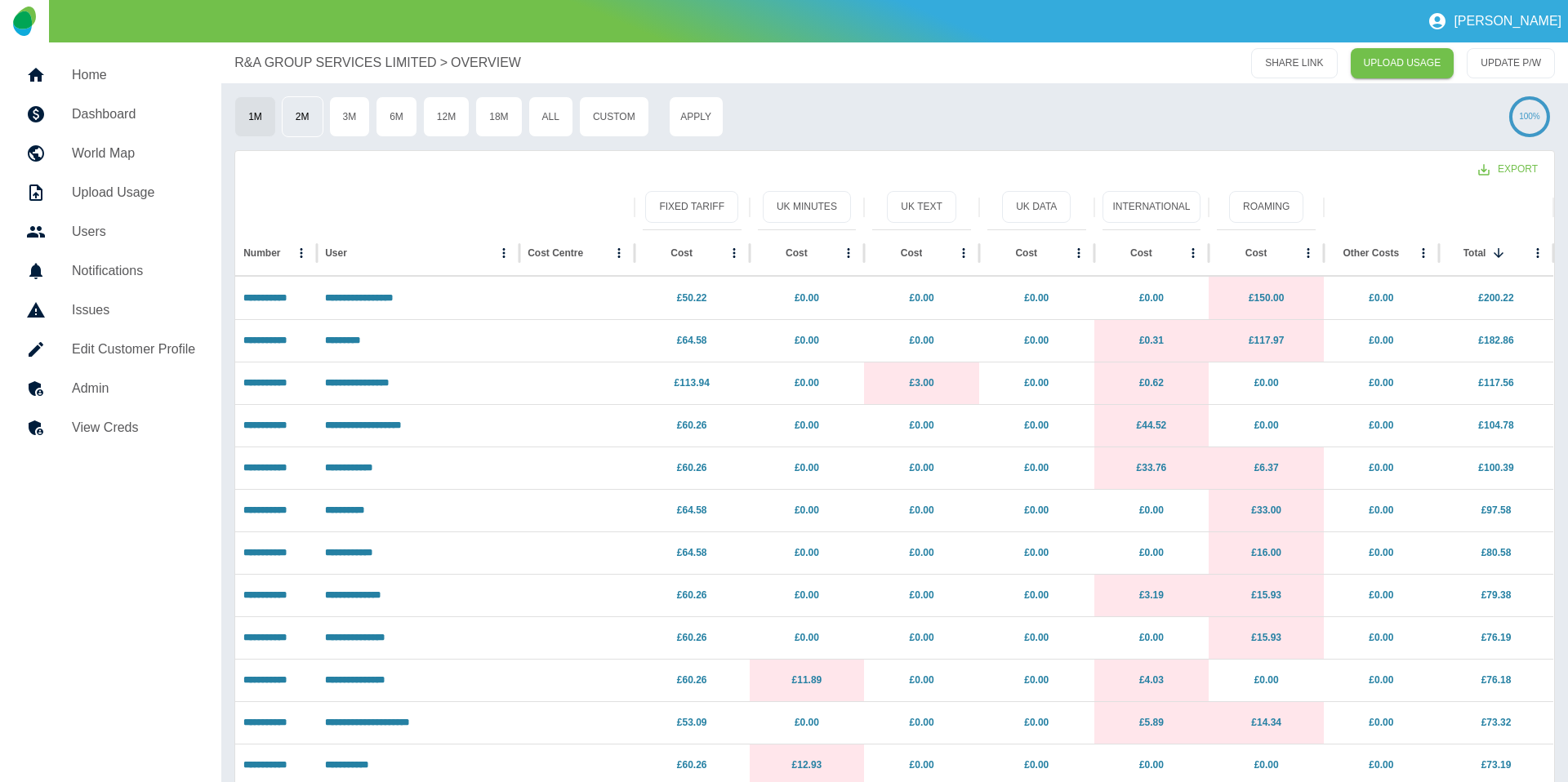
click at [312, 119] on button "2M" at bounding box center [303, 117] width 42 height 41
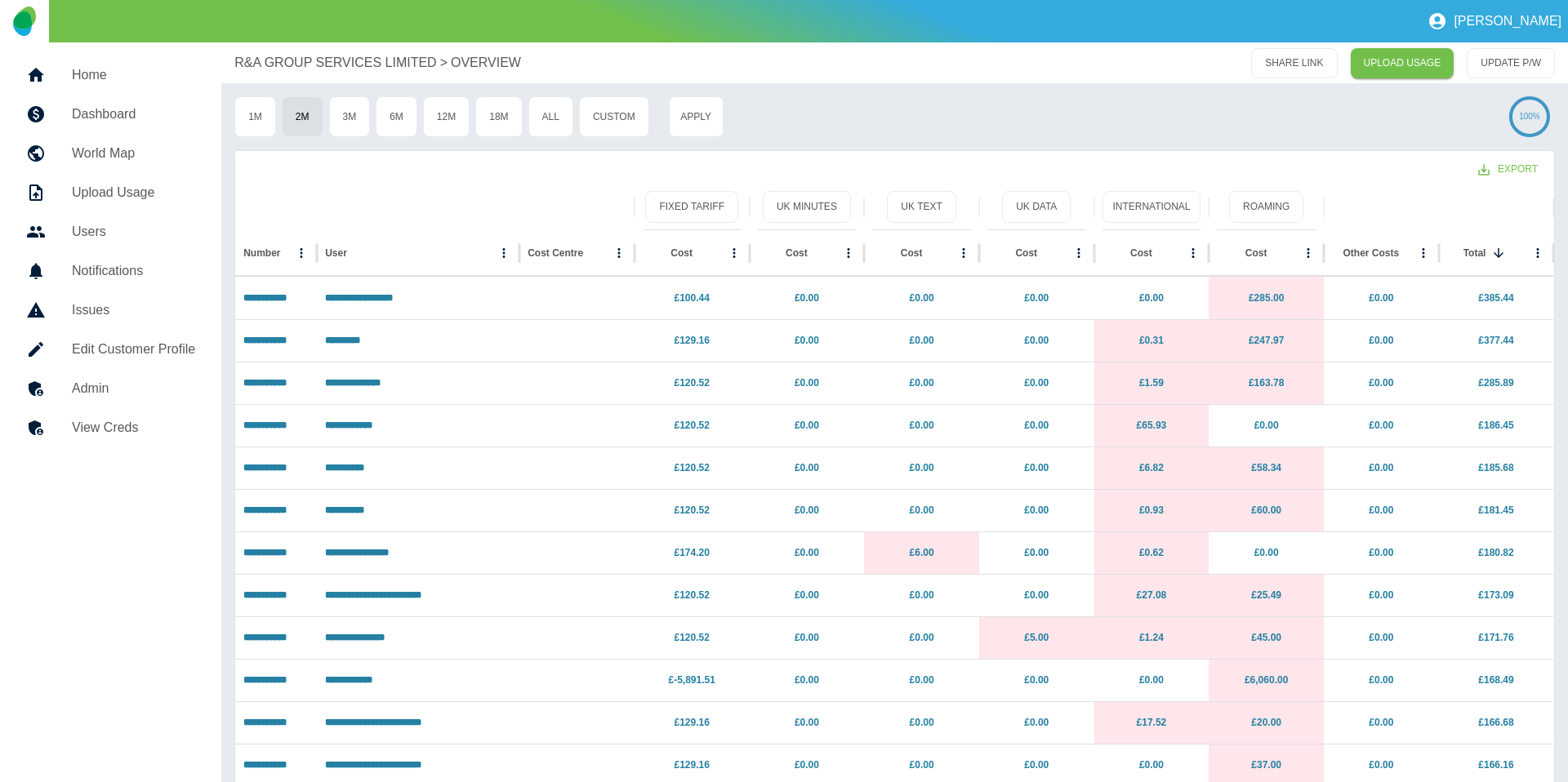
click at [325, 67] on p "R&A GROUP SERVICES LIMITED" at bounding box center [335, 62] width 202 height 19
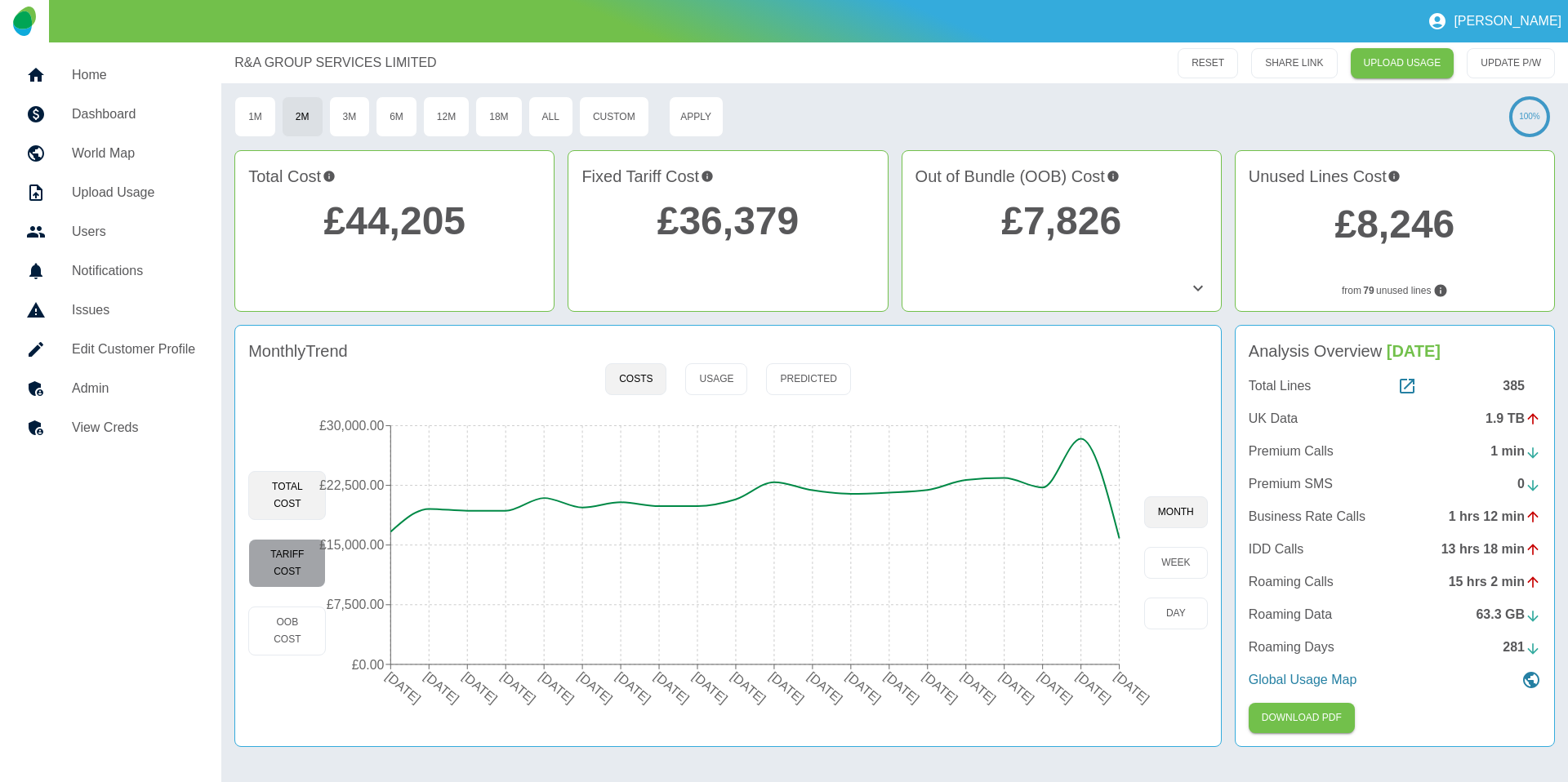
click at [293, 550] on button "Tariff Cost" at bounding box center [287, 563] width 78 height 49
